Goal: Navigation & Orientation: Go to known website

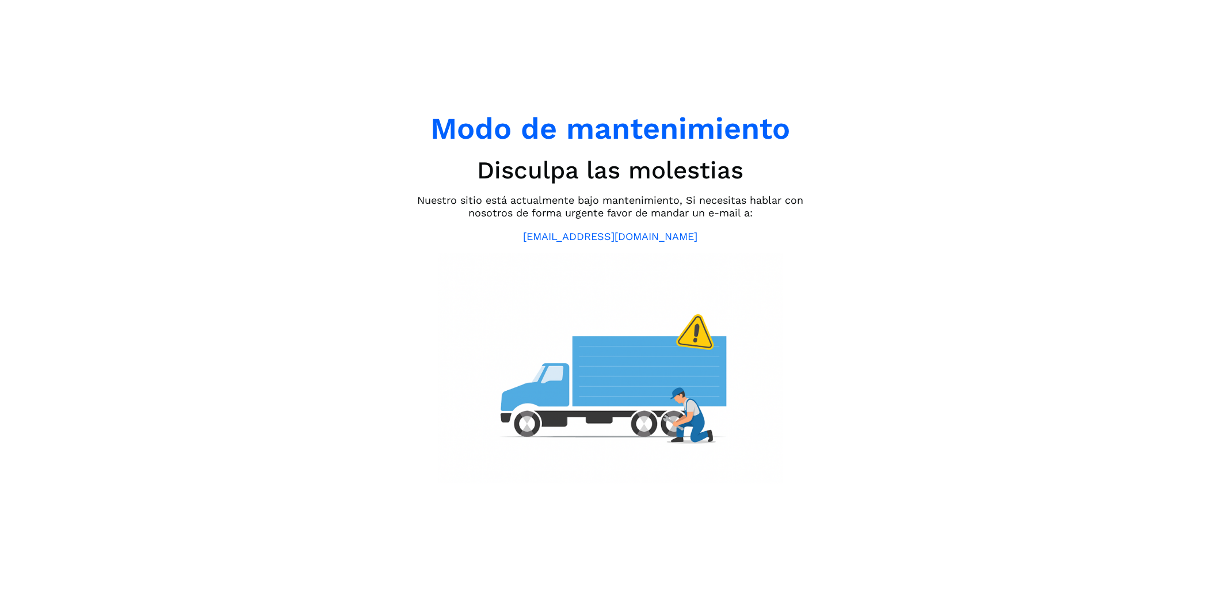
click at [203, 118] on div "Modo de mantenimiento Disculpa las molestias Nuestro sitio está actualmente baj…" at bounding box center [610, 297] width 1221 height 594
